Goal: Contribute content: Add original content to the website for others to see

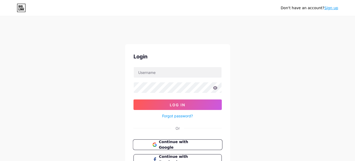
click at [169, 140] on button "Continue with Google" at bounding box center [178, 144] width 90 height 11
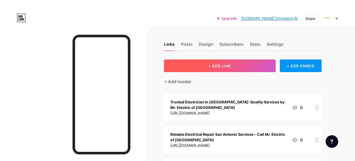
click at [210, 63] on button "+ ADD LINK" at bounding box center [220, 65] width 112 height 13
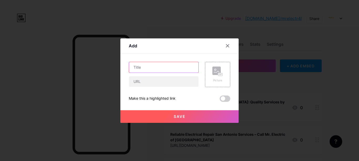
click at [141, 65] on input "text" at bounding box center [163, 67] width 69 height 11
paste input "[GEOGRAPHIC_DATA], [GEOGRAPHIC_DATA] Electrical Repair: How to Fix Common Hazar…"
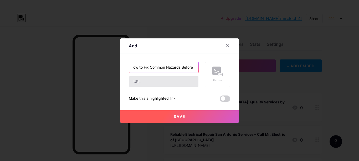
type input "[GEOGRAPHIC_DATA], [GEOGRAPHIC_DATA] Electrical Repair: How to Fix Common Hazar…"
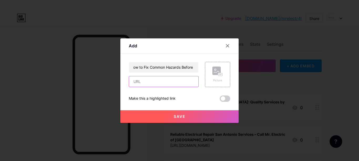
click at [141, 81] on input "text" at bounding box center [163, 81] width 69 height 11
paste input "[URL][DOMAIN_NAME]"
type input "[URL][DOMAIN_NAME]"
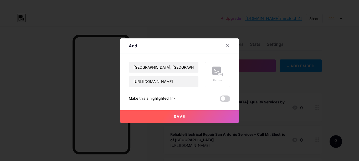
click at [183, 116] on span "Save" at bounding box center [180, 116] width 12 height 4
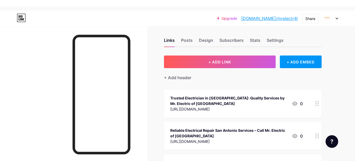
scroll to position [0, 0]
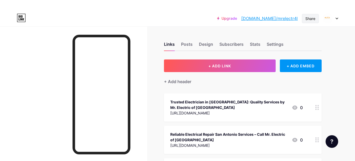
click at [313, 19] on div "Share" at bounding box center [310, 19] width 10 height 6
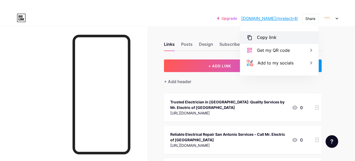
click at [258, 37] on div "Copy link" at bounding box center [266, 37] width 19 height 6
